Goal: Task Accomplishment & Management: Use online tool/utility

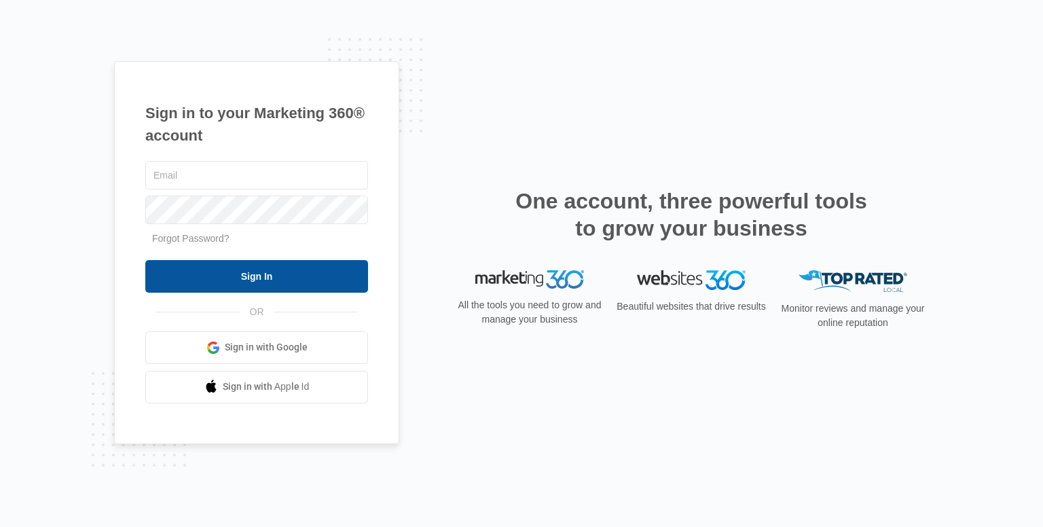
type input "[EMAIL_ADDRESS][DOMAIN_NAME]"
click at [251, 272] on input "Sign In" at bounding box center [256, 276] width 223 height 33
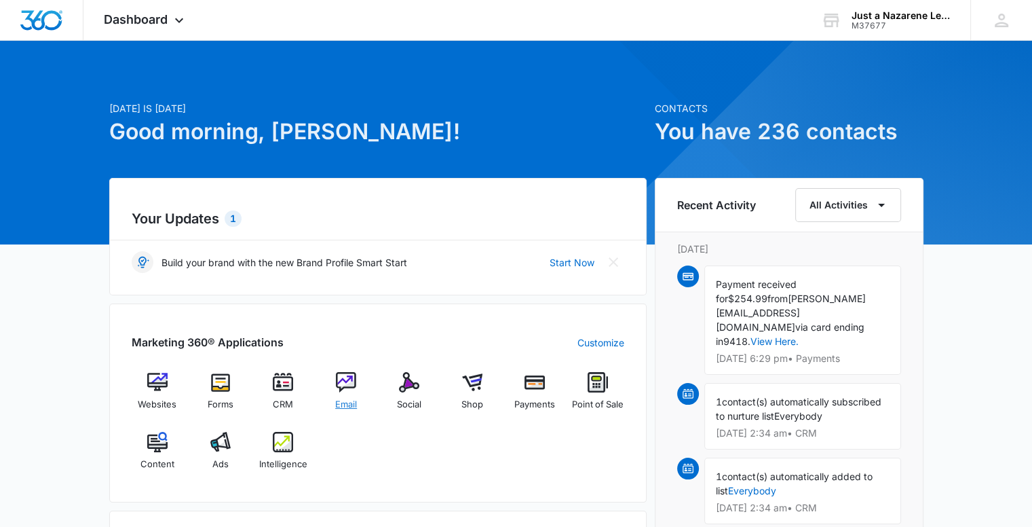
click at [335, 401] on span "Email" at bounding box center [346, 405] width 22 height 14
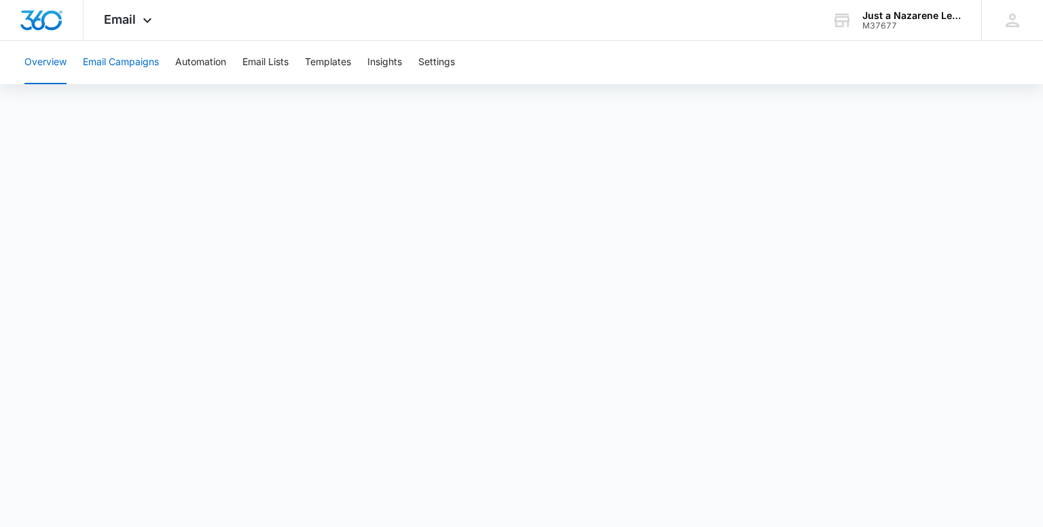
click at [103, 63] on button "Email Campaigns" at bounding box center [121, 62] width 76 height 43
click at [323, 62] on button "Templates" at bounding box center [328, 62] width 46 height 43
click at [57, 64] on button "Overview" at bounding box center [45, 62] width 42 height 43
click at [139, 20] on icon at bounding box center [147, 24] width 16 height 16
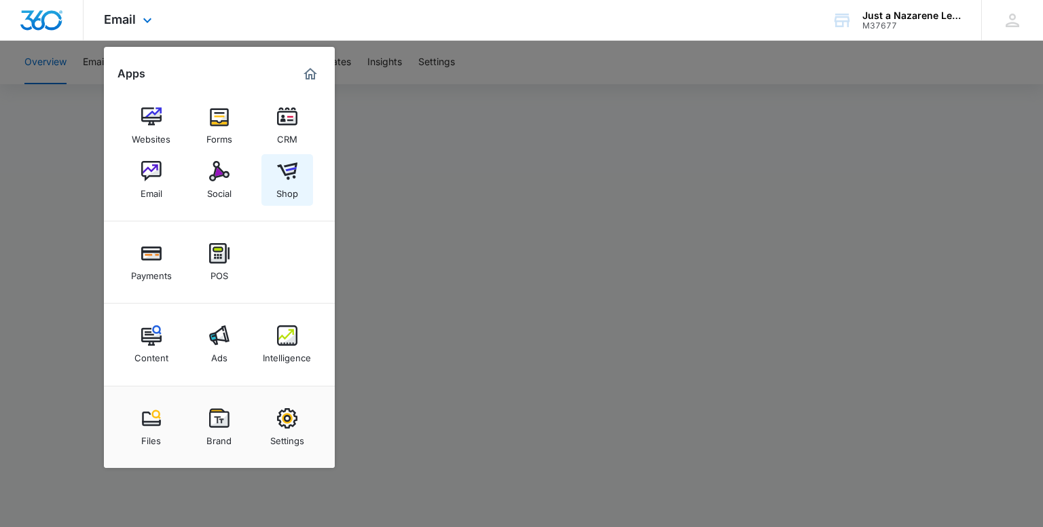
click at [293, 189] on div "Shop" at bounding box center [287, 190] width 22 height 18
